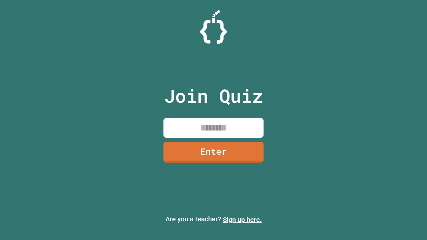
click at [242, 220] on link "Sign up here." at bounding box center [242, 220] width 39 height 8
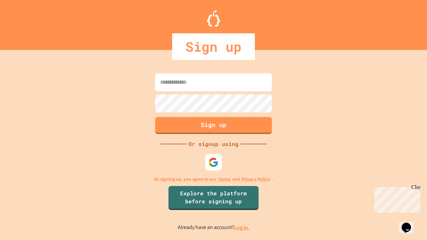
click at [242, 227] on link "Log in." at bounding box center [241, 227] width 15 height 7
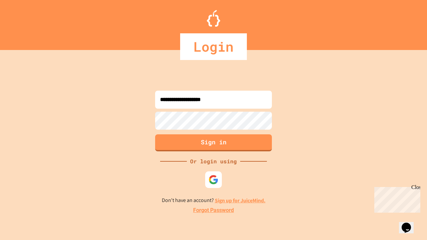
type input "**********"
